Goal: Navigation & Orientation: Understand site structure

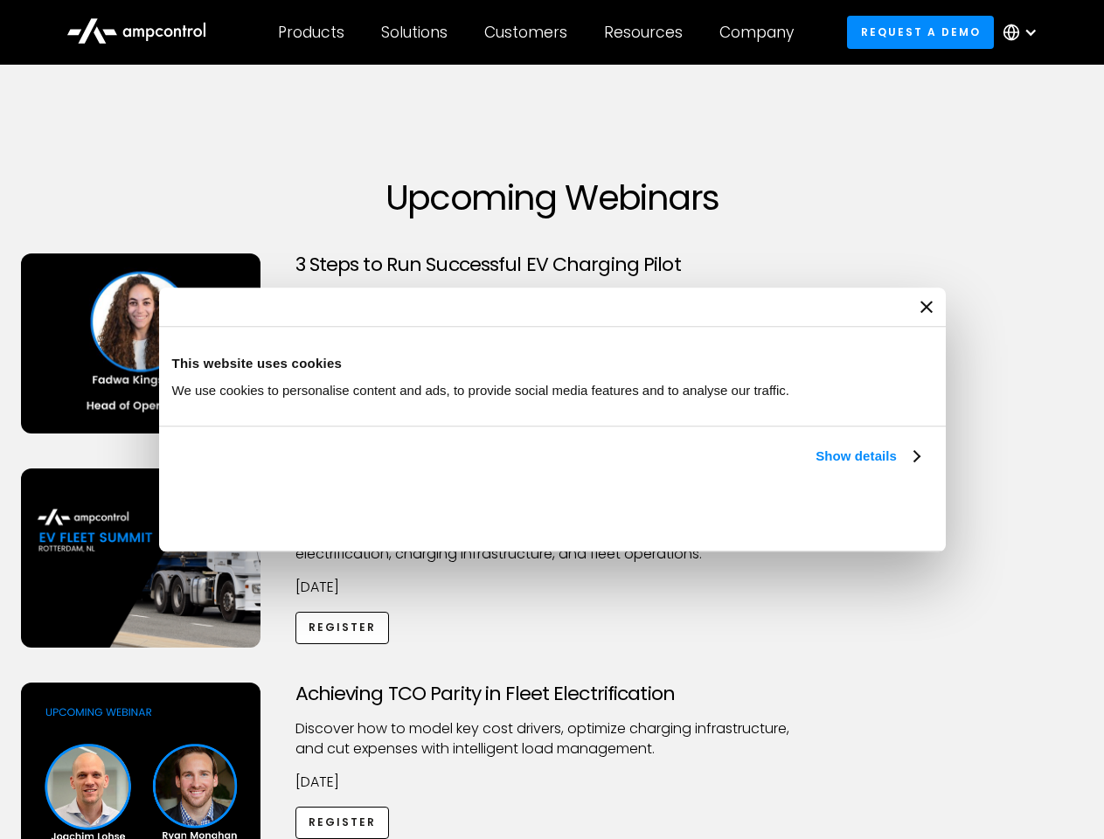
click at [816, 467] on link "Show details" at bounding box center [867, 456] width 103 height 21
click at [0, 0] on div "Necessary cookies help make a website usable by enabling basic functions like p…" at bounding box center [0, 0] width 0 height 0
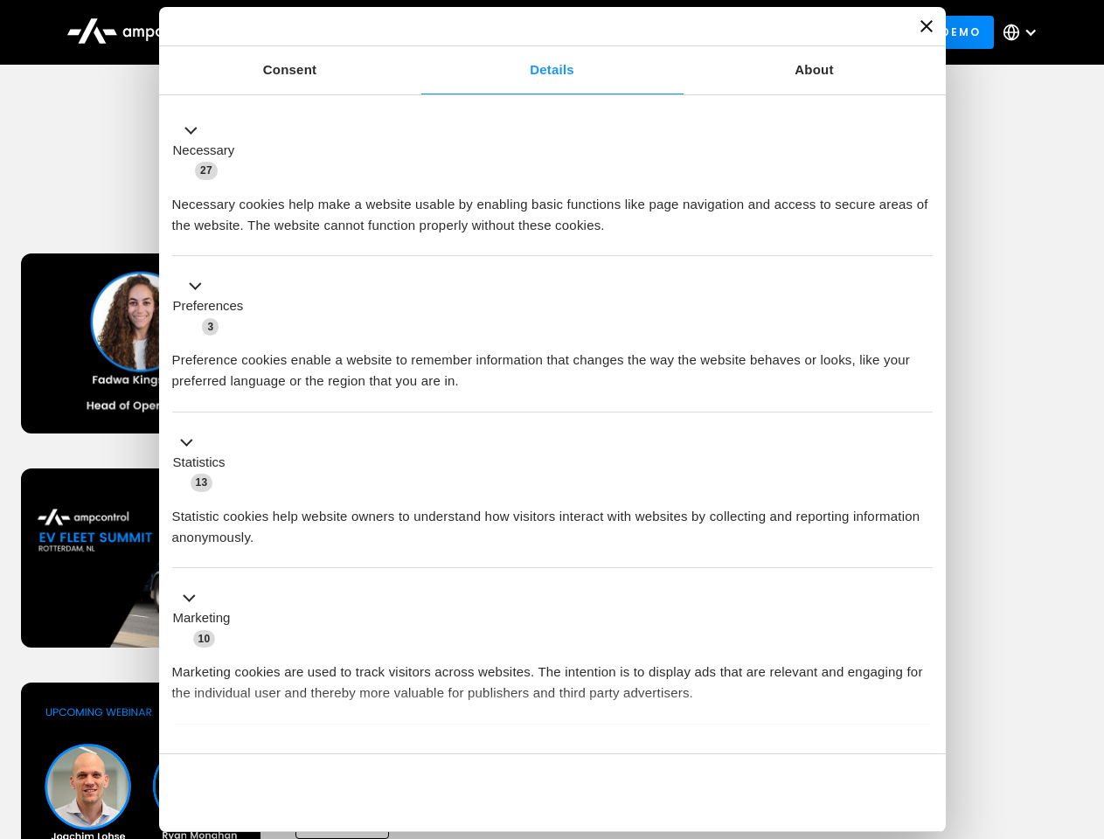
click at [538, 32] on div "Customers" at bounding box center [525, 32] width 83 height 19
click at [310, 32] on div "Products" at bounding box center [311, 32] width 66 height 19
click at [415, 32] on div "Solutions" at bounding box center [414, 32] width 66 height 19
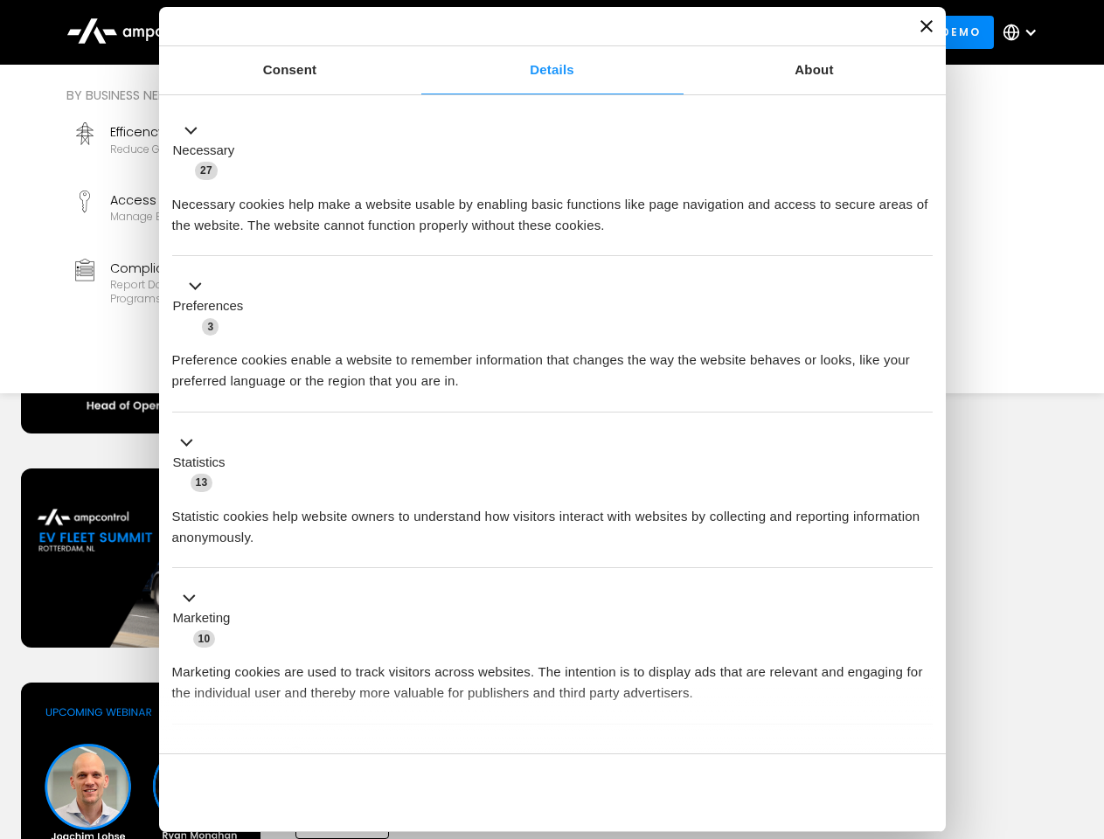
click at [529, 32] on div "Customers" at bounding box center [525, 32] width 83 height 19
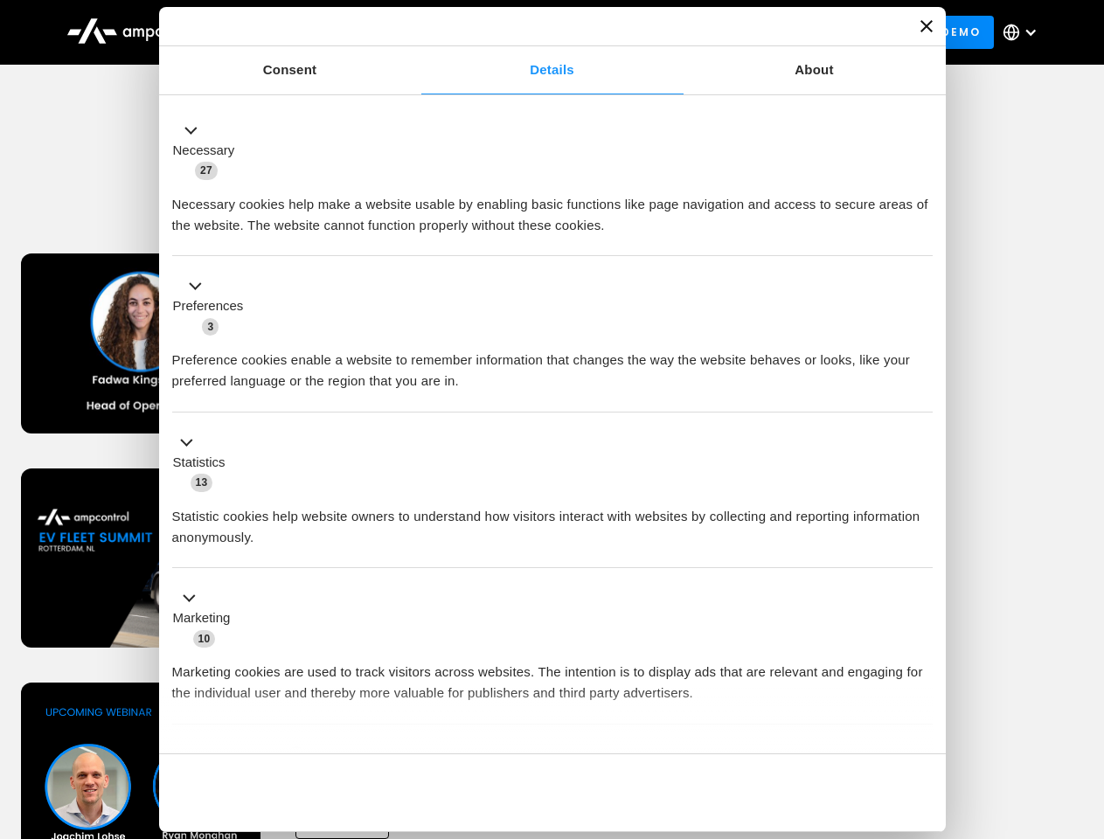
click at [647, 32] on div "Resources" at bounding box center [643, 32] width 79 height 19
click at [762, 32] on div "Company" at bounding box center [757, 32] width 74 height 19
click at [1025, 32] on div at bounding box center [1031, 32] width 14 height 14
